Goal: Ask a question

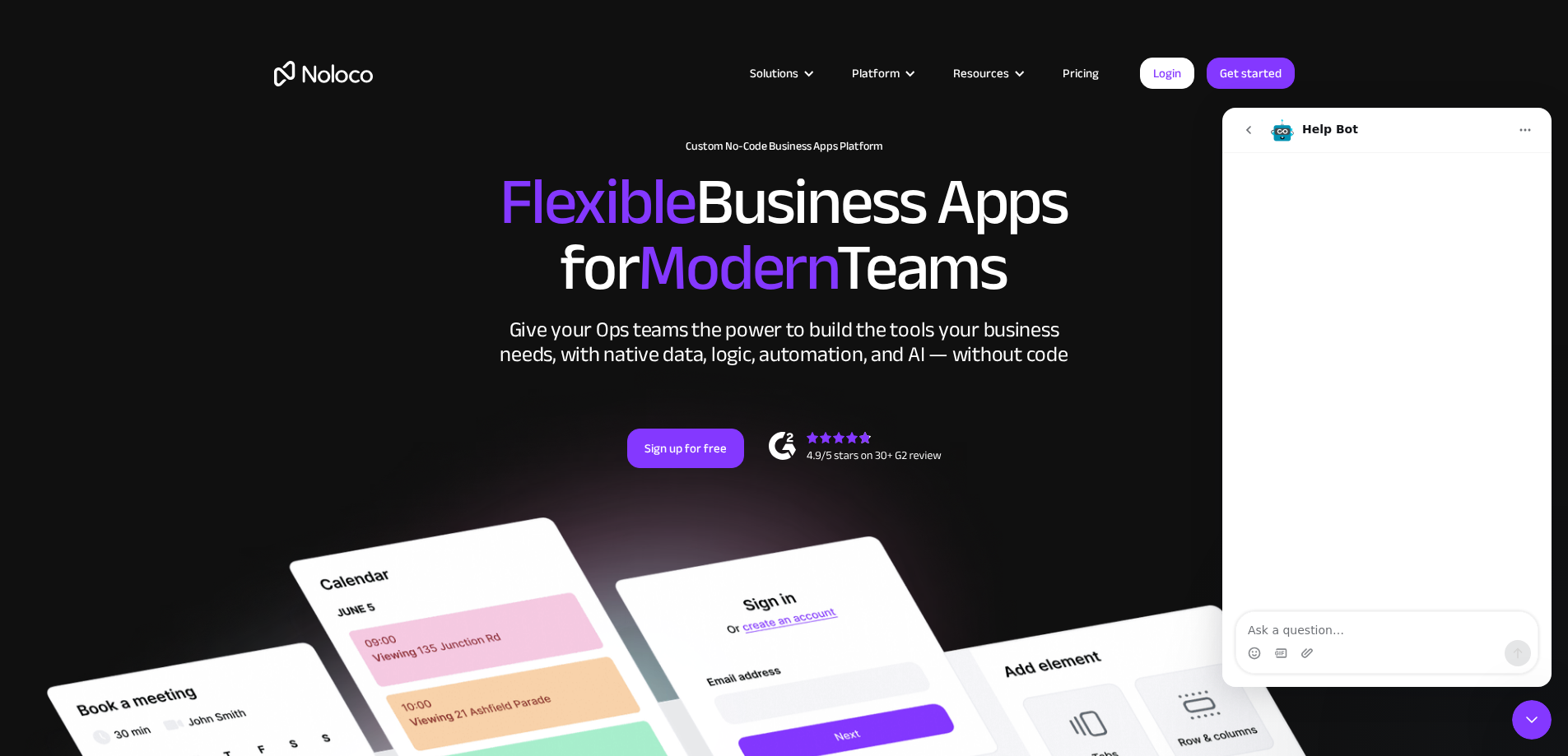
click at [1299, 628] on textarea "Ask a question…" at bounding box center [1386, 626] width 301 height 28
click at [1332, 643] on div "Intercom messenger" at bounding box center [1386, 653] width 301 height 26
click at [1340, 632] on textarea "Ask a question…" at bounding box center [1386, 626] width 301 height 28
paste textarea "어드민 화면에서 테이블을 삭제했는데, 사용자로 로그인하면 여전히 표시됩니다. 어드민이 사용자 페이지에서 해당 테이블이 보이지 않도록 설정하는 …"
type textarea "어드민 화면에서 테이블을 삭제했는데, 사용자로 로그인하면 여전히 표시됩니다. 어드민이 사용자 페이지에서 해당 테이블이 보이지 않도록 설정하는 …"
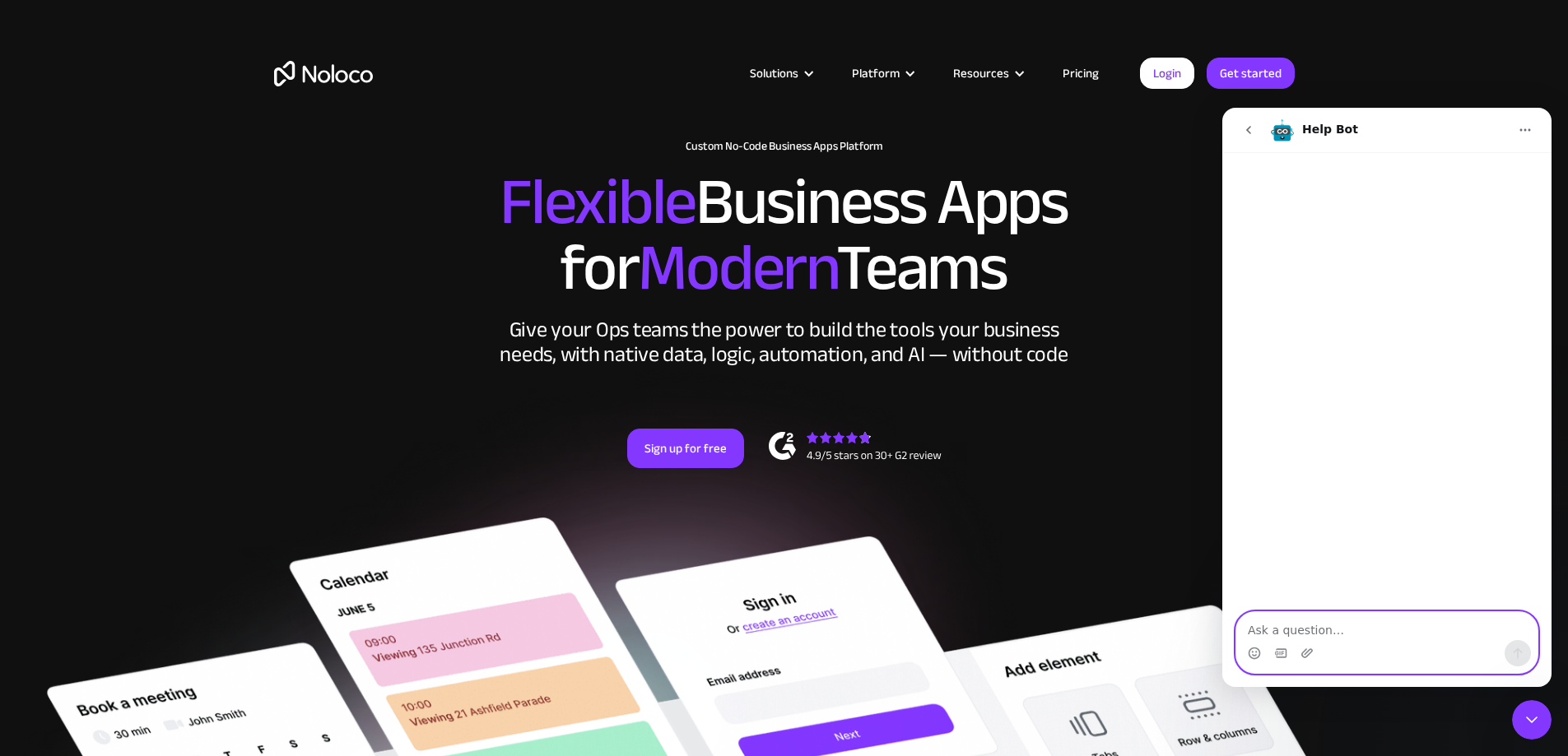
click at [1398, 638] on textarea "Ask a question…" at bounding box center [1386, 626] width 301 height 28
paste textarea "I deleted a table in the admin view, but it still appears when logged in as a u…"
type textarea "I deleted a table in the admin view, but it still appears when logged in as a u…"
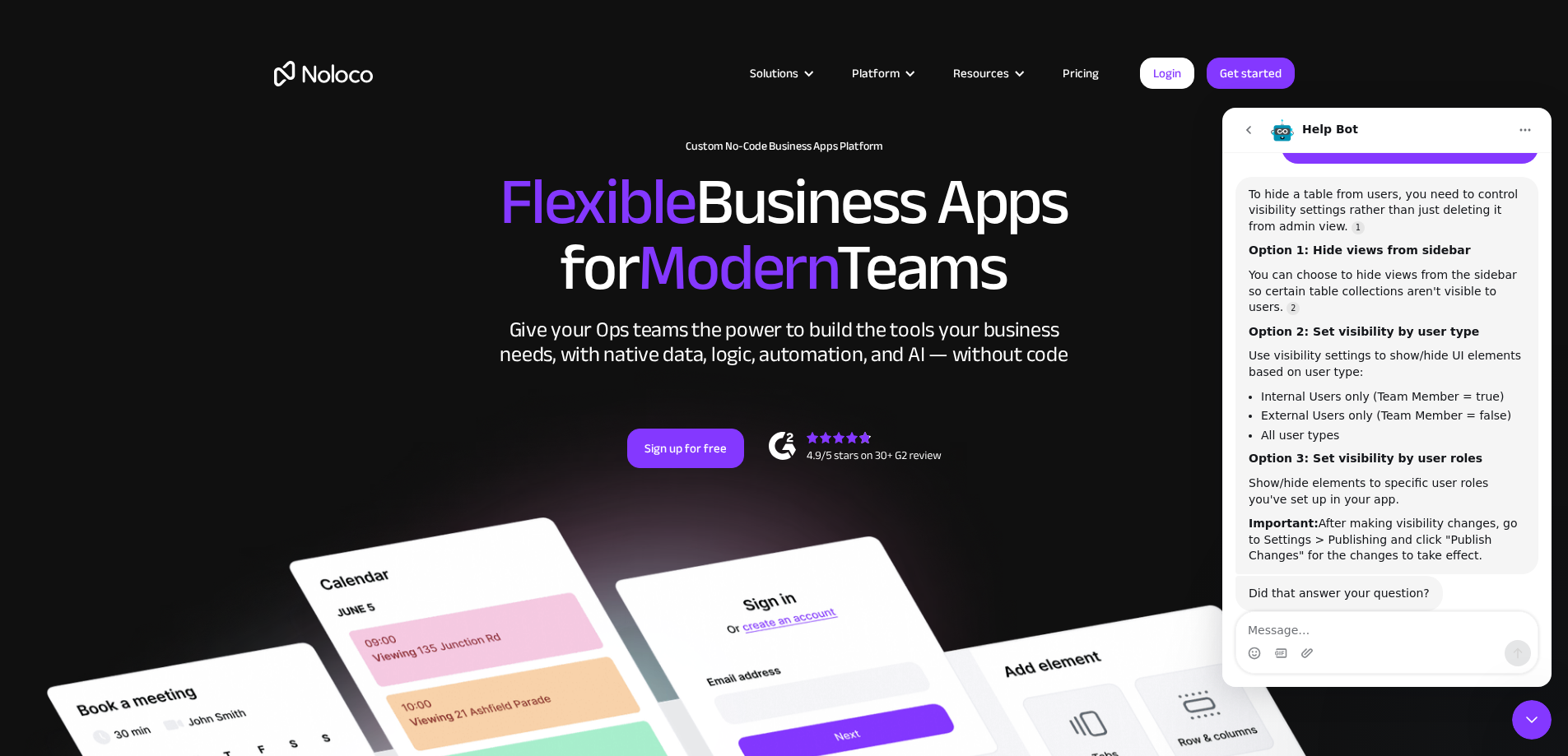
scroll to position [174, 0]
drag, startPoint x: 1245, startPoint y: 176, endPoint x: 1530, endPoint y: 528, distance: 452.9
click at [1528, 527] on div "To hide a table from users, you need to control visibility settings rather than…" at bounding box center [1386, 374] width 303 height 398
copy div "To hide a table from users, you need to control visibility settings rather than…"
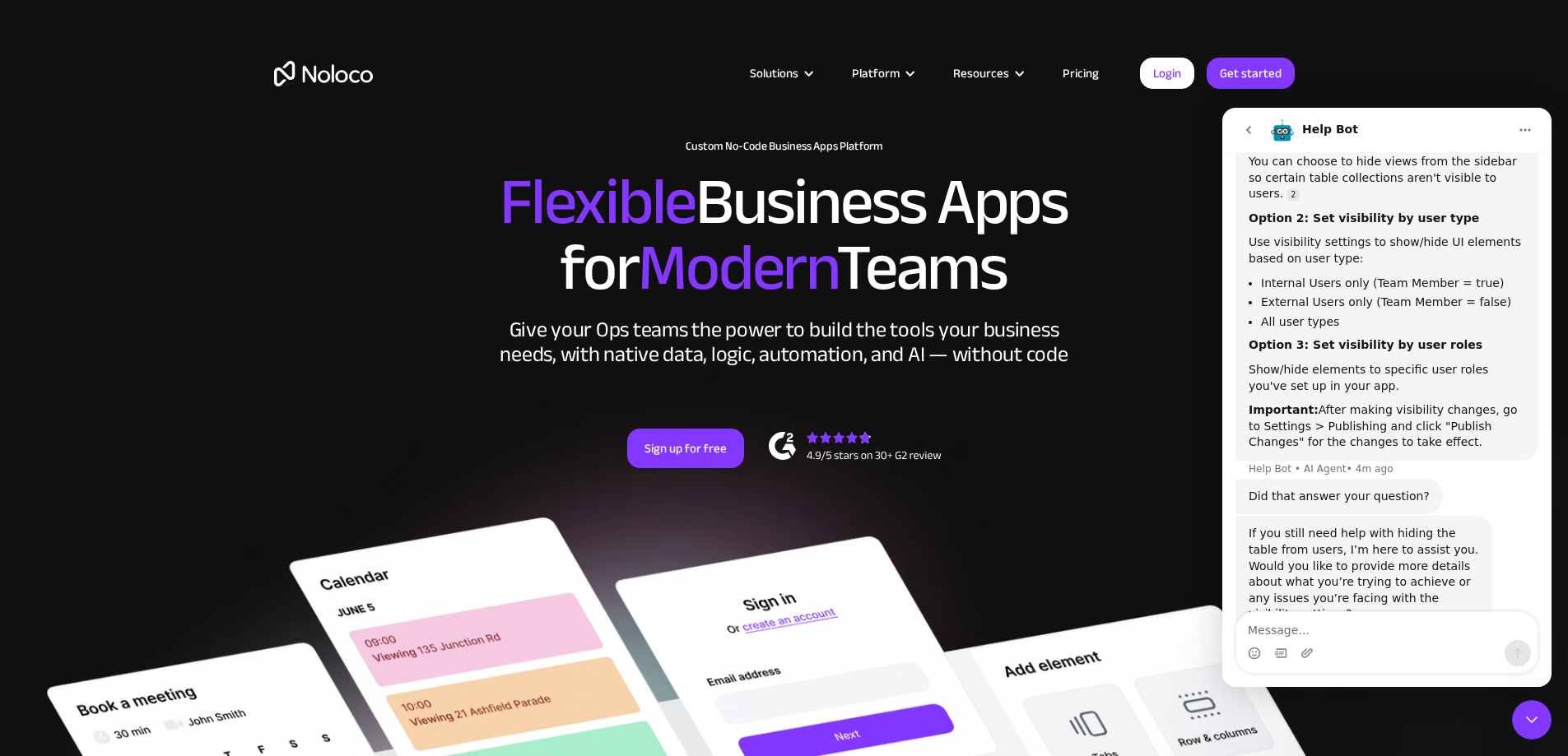
scroll to position [293, 0]
